Goal: Task Accomplishment & Management: Complete application form

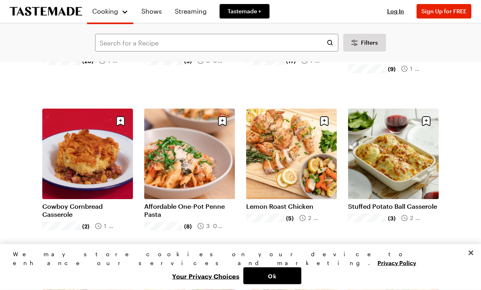
scroll to position [167, 0]
click at [157, 16] on link "Shows" at bounding box center [151, 11] width 30 height 23
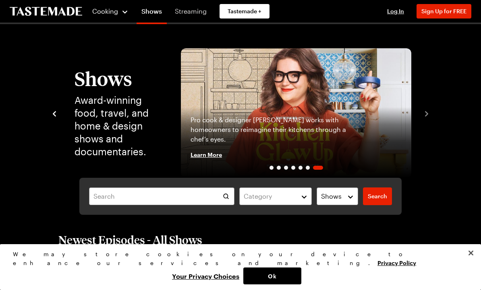
click at [182, 18] on link "Streaming" at bounding box center [190, 11] width 41 height 23
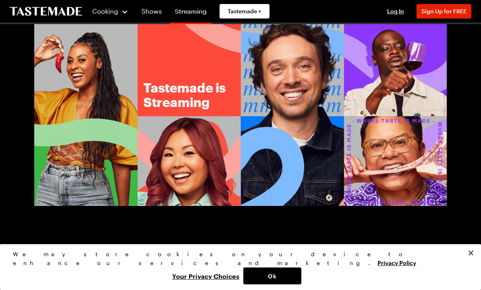
click at [107, 16] on div "Cooking" at bounding box center [110, 11] width 37 height 10
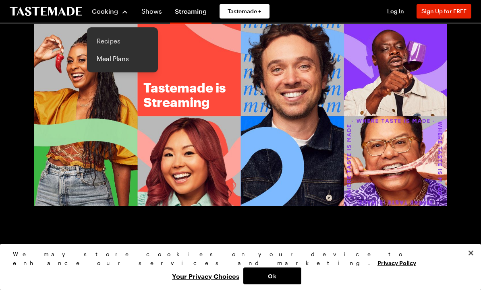
click at [104, 37] on link "Recipes" at bounding box center [122, 41] width 61 height 18
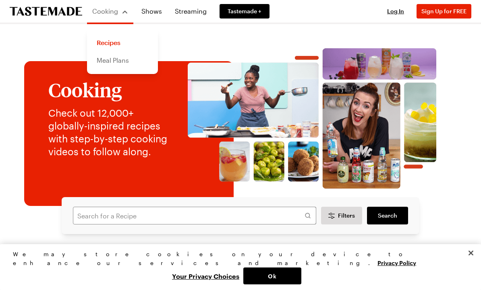
click at [112, 65] on link "Meal Plans" at bounding box center [122, 61] width 61 height 18
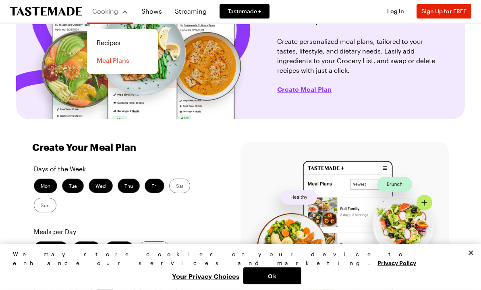
scroll to position [76, 0]
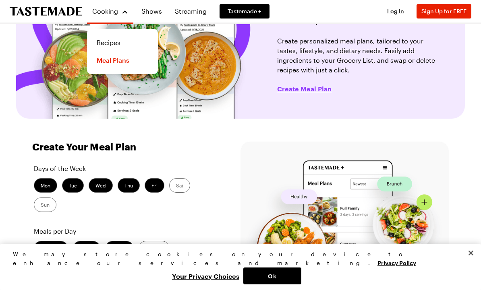
click at [69, 186] on label "Tue" at bounding box center [73, 185] width 22 height 14
click at [69, 186] on input "Tue" at bounding box center [69, 186] width 0 height 0
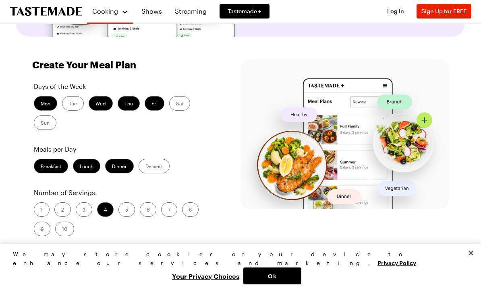
scroll to position [153, 0]
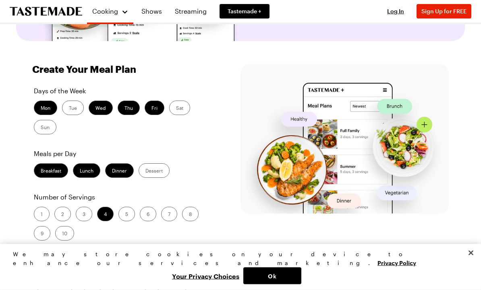
click at [71, 107] on label "Tue" at bounding box center [73, 108] width 22 height 14
click at [69, 109] on input "Tue" at bounding box center [69, 109] width 0 height 0
click at [178, 114] on label "Sat" at bounding box center [179, 108] width 21 height 14
click at [176, 109] on input "Sat" at bounding box center [176, 109] width 0 height 0
click at [43, 131] on label "Sun" at bounding box center [45, 127] width 23 height 14
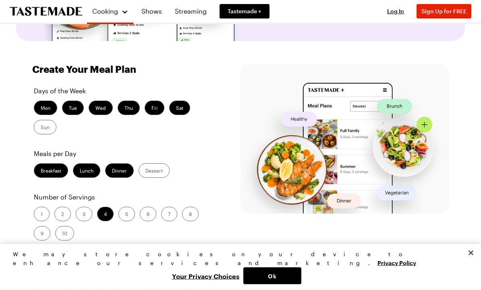
click at [41, 128] on input "Sun" at bounding box center [41, 128] width 0 height 0
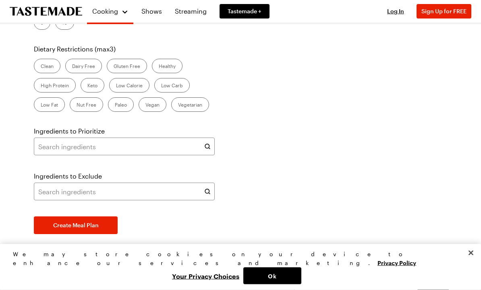
scroll to position [366, 0]
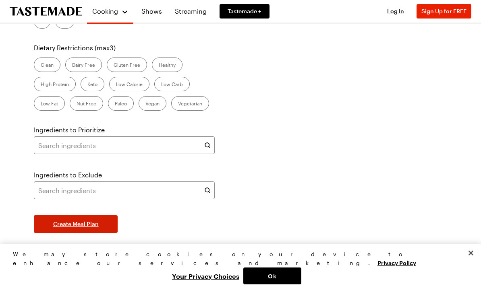
click at [60, 227] on span "Create Meal Plan" at bounding box center [75, 224] width 45 height 8
click at [59, 229] on button "Create Meal Plan" at bounding box center [76, 224] width 84 height 18
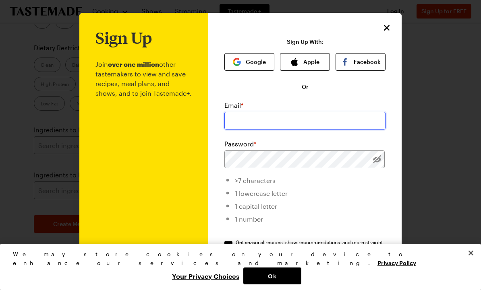
click at [242, 119] on input "email" at bounding box center [304, 121] width 161 height 18
type input "[EMAIL_ADDRESS][DOMAIN_NAME]"
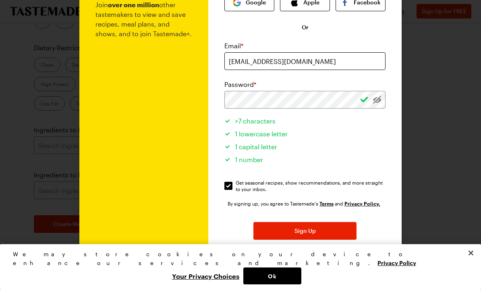
scroll to position [59, 0]
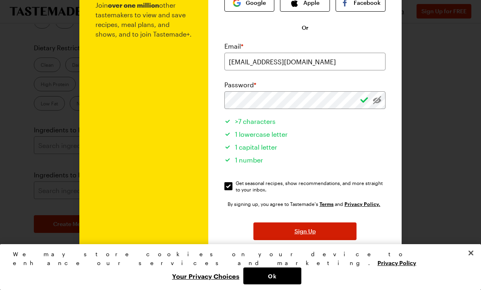
click at [316, 235] on button "Sign Up" at bounding box center [304, 232] width 103 height 18
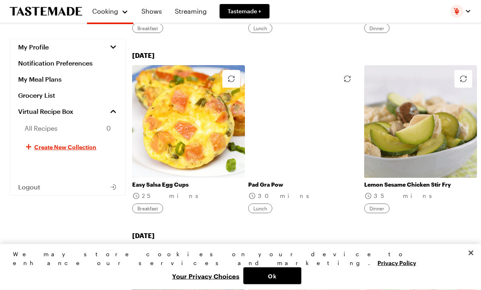
scroll to position [956, 0]
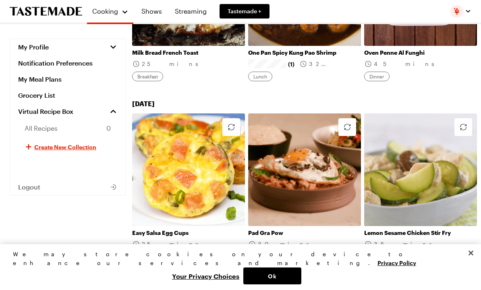
click at [210, 229] on link "Easy Salsa Egg Cups" at bounding box center [188, 232] width 113 height 7
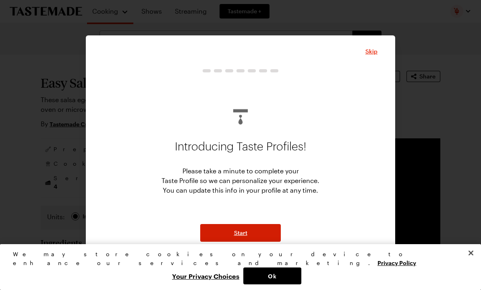
click at [264, 234] on button "Start" at bounding box center [240, 233] width 81 height 18
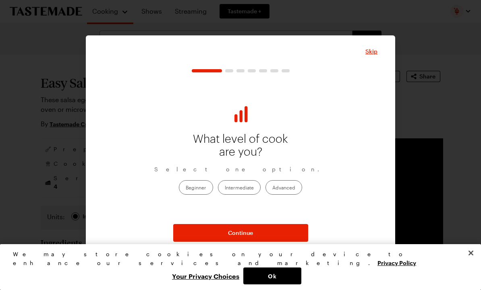
click at [247, 187] on label "Intermediate" at bounding box center [239, 187] width 43 height 14
click at [225, 188] on input "Intermediate" at bounding box center [225, 188] width 0 height 0
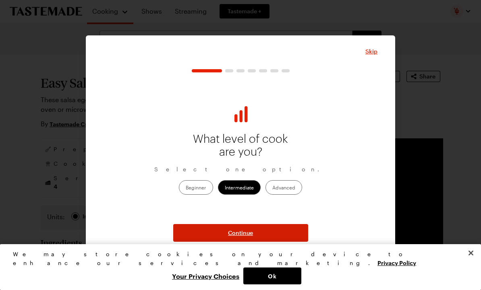
click at [284, 240] on button "Continue" at bounding box center [240, 233] width 135 height 18
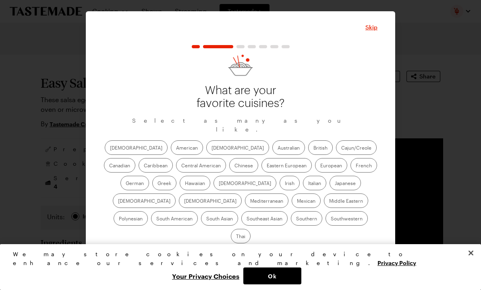
click at [171, 151] on label "American" at bounding box center [187, 148] width 32 height 14
click at [176, 149] on input "American" at bounding box center [176, 149] width 0 height 0
click at [336, 151] on label "Cajun/Creole" at bounding box center [356, 148] width 41 height 14
click at [341, 149] on input "Cajun/Creole" at bounding box center [341, 149] width 0 height 0
click at [229, 172] on label "Chinese" at bounding box center [243, 165] width 29 height 14
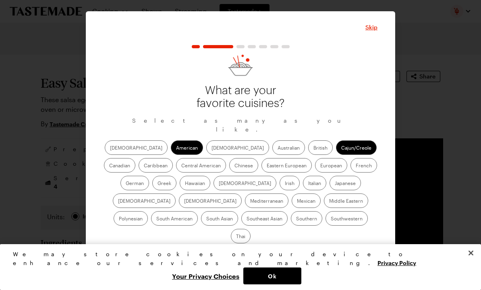
click at [234, 166] on input "Chinese" at bounding box center [234, 166] width 0 height 0
click at [180, 185] on label "Hawaiian" at bounding box center [195, 183] width 31 height 14
click at [185, 184] on input "Hawaiian" at bounding box center [185, 184] width 0 height 0
click at [303, 189] on label "Italian" at bounding box center [314, 183] width 23 height 14
click at [308, 184] on input "Italian" at bounding box center [308, 184] width 0 height 0
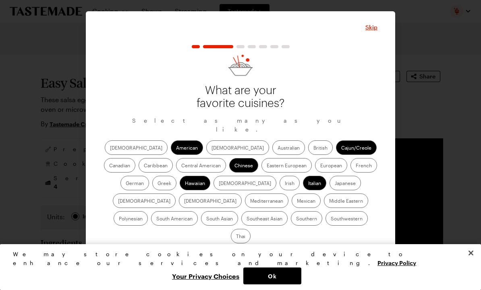
click at [288, 194] on label "Mediterranean" at bounding box center [266, 201] width 43 height 14
click at [250, 202] on input "Mediterranean" at bounding box center [250, 202] width 0 height 0
click at [250, 229] on label "Thai" at bounding box center [241, 236] width 20 height 14
click at [236, 237] on input "Thai" at bounding box center [236, 237] width 0 height 0
click at [291, 205] on label "Mexican" at bounding box center [305, 201] width 29 height 14
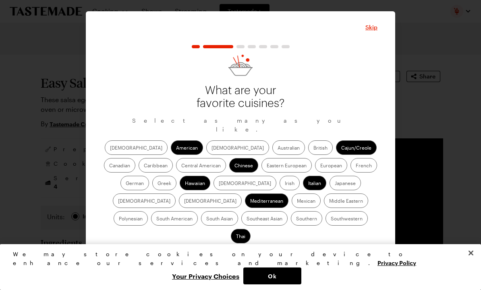
click at [297, 202] on input "Mexican" at bounding box center [297, 202] width 0 height 0
click at [248, 253] on span "Continue" at bounding box center [240, 257] width 25 height 8
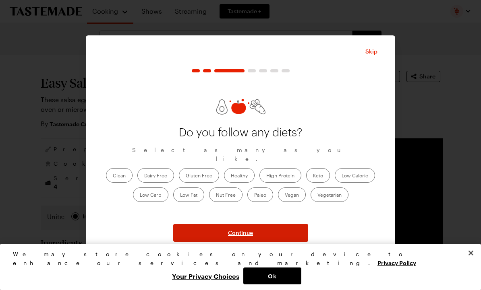
click at [250, 234] on span "Continue" at bounding box center [240, 233] width 25 height 8
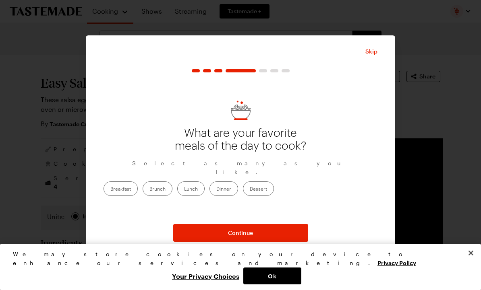
click at [238, 188] on label "Dinner" at bounding box center [223, 189] width 29 height 14
click at [216, 190] on input "Dinner" at bounding box center [216, 190] width 0 height 0
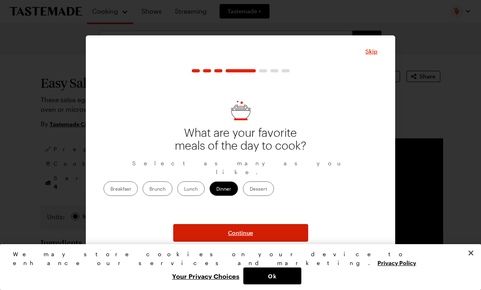
click at [256, 231] on button "Continue" at bounding box center [240, 233] width 135 height 18
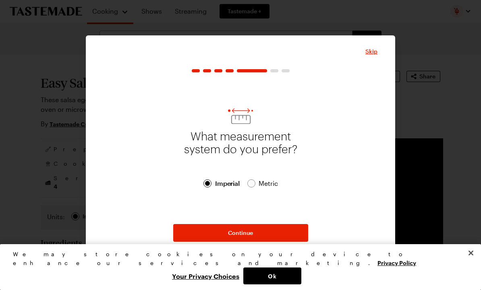
click at [258, 185] on span "Metric" at bounding box center [268, 184] width 20 height 10
click at [205, 182] on div at bounding box center [207, 184] width 8 height 8
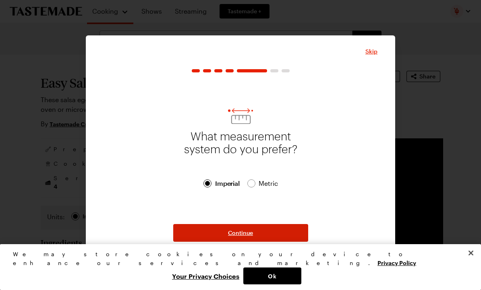
click at [251, 236] on span "Continue" at bounding box center [240, 233] width 25 height 8
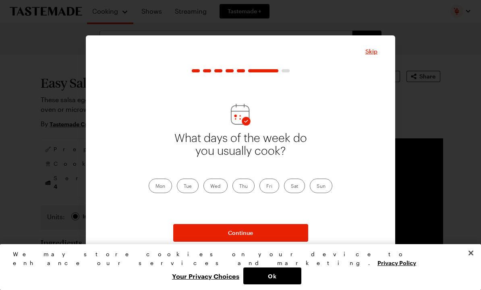
click at [217, 188] on label "Wed" at bounding box center [215, 186] width 24 height 14
click at [210, 187] on input "Wed" at bounding box center [210, 187] width 0 height 0
click at [163, 186] on label "Mon" at bounding box center [160, 186] width 23 height 14
click at [155, 187] on input "Mon" at bounding box center [155, 187] width 0 height 0
click at [193, 186] on label "Tue" at bounding box center [188, 186] width 22 height 14
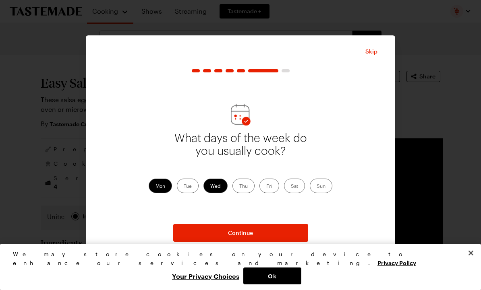
click at [184, 187] on input "Tue" at bounding box center [184, 187] width 0 height 0
click at [250, 191] on label "Thu" at bounding box center [243, 186] width 22 height 14
click at [239, 187] on input "Thu" at bounding box center [239, 187] width 0 height 0
click at [281, 184] on div "Mon Tue Wed Thu Fri Sat Sun" at bounding box center [241, 186] width 184 height 14
click at [304, 183] on label "Sat" at bounding box center [294, 186] width 21 height 14
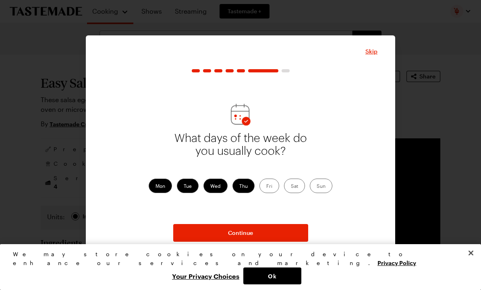
click at [291, 187] on input "Sat" at bounding box center [291, 187] width 0 height 0
click at [330, 188] on label "Sun" at bounding box center [321, 186] width 23 height 14
click at [316, 187] on input "Sun" at bounding box center [316, 187] width 0 height 0
click at [275, 186] on label "Fri" at bounding box center [269, 186] width 20 height 14
click at [266, 187] on input "Fri" at bounding box center [266, 187] width 0 height 0
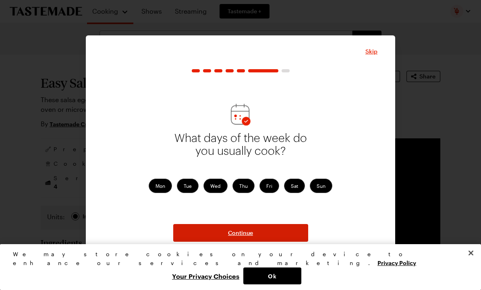
click at [254, 232] on button "Continue" at bounding box center [240, 233] width 135 height 18
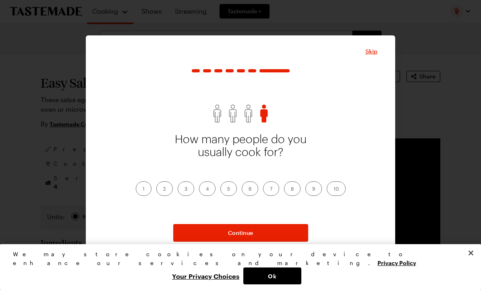
click at [251, 189] on label "6" at bounding box center [250, 189] width 17 height 14
click at [248, 190] on input "6" at bounding box center [248, 190] width 0 height 0
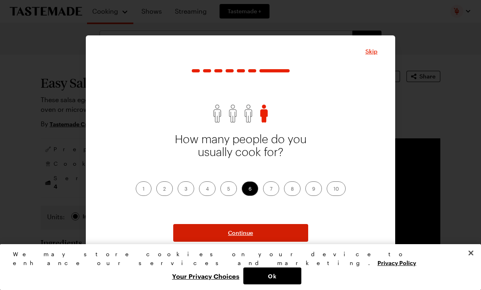
click at [254, 234] on button "Continue" at bounding box center [240, 233] width 135 height 18
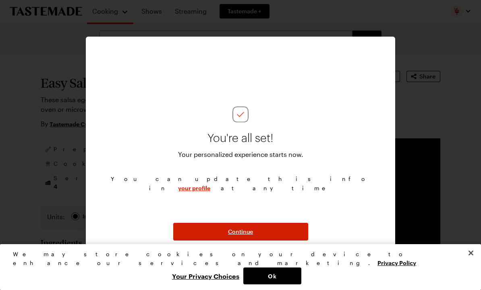
click at [250, 233] on span "Continue" at bounding box center [240, 232] width 25 height 8
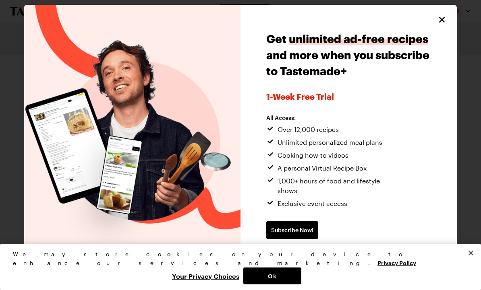
click at [446, 25] on icon "Close" at bounding box center [442, 20] width 10 height 10
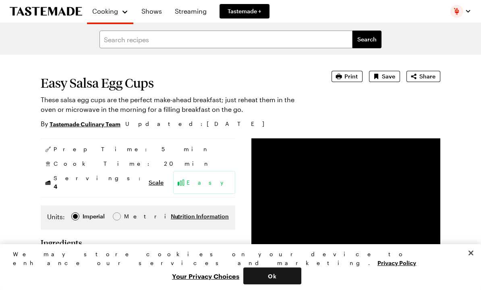
click at [301, 272] on button "Ok" at bounding box center [272, 276] width 58 height 17
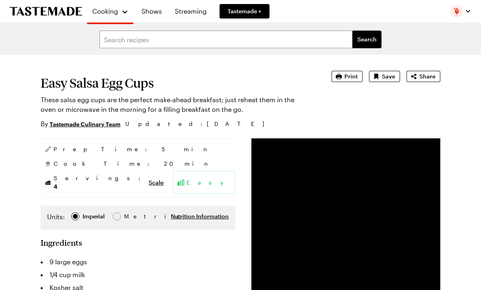
type textarea "x"
